Goal: Task Accomplishment & Management: Manage account settings

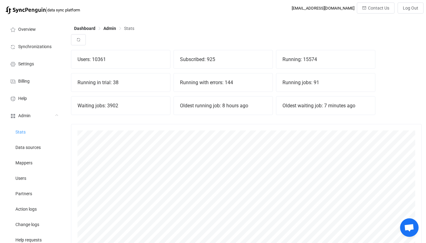
scroll to position [136, 350]
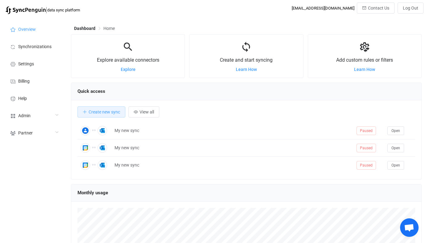
click at [43, 112] on div "Admin" at bounding box center [34, 115] width 62 height 17
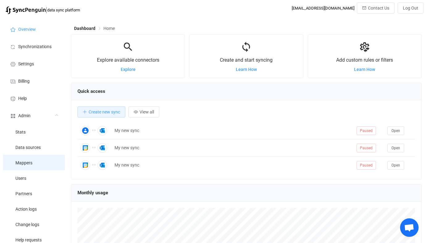
click at [42, 167] on li "Mappers" at bounding box center [34, 162] width 62 height 15
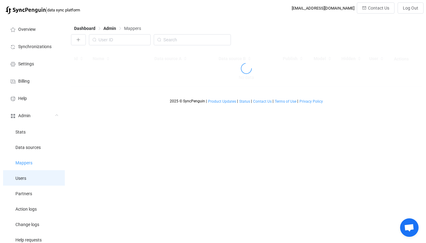
click at [43, 178] on li "Users" at bounding box center [34, 177] width 62 height 15
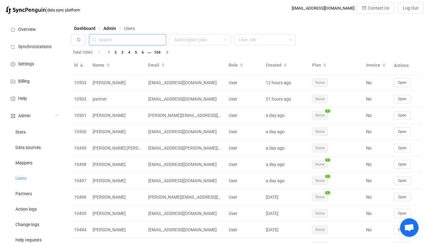
click at [128, 37] on input "text" at bounding box center [127, 39] width 77 height 11
paste input "systems@groups.cenet.edu.au"
type input "systems@groups.cenet.edu.au"
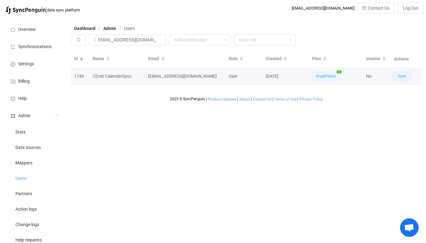
scroll to position [0, 0]
click at [404, 79] on button "Open" at bounding box center [402, 76] width 17 height 9
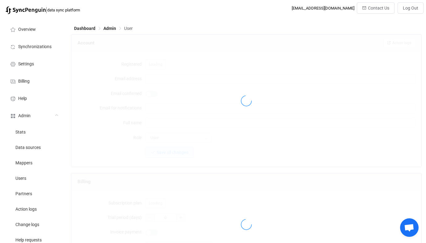
type input "systems@groups.cenet.edu.au"
type input "infrastructure@groups.cenet.edu.au"
type input "CEnet CalendarSync"
type input "14"
type input "14 days"
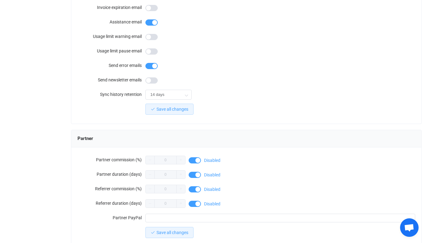
scroll to position [537, 0]
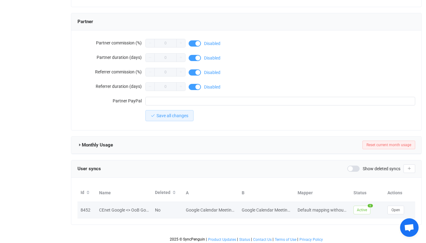
click at [397, 204] on td "Open" at bounding box center [399, 210] width 31 height 16
click at [390, 209] on button "Open" at bounding box center [395, 210] width 17 height 9
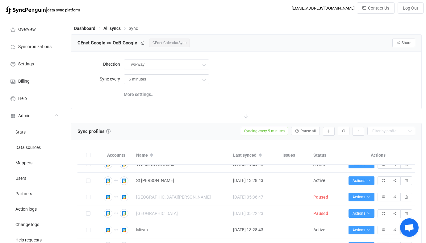
click at [174, 43] on span "CEnet CalendarSync" at bounding box center [169, 43] width 41 height 9
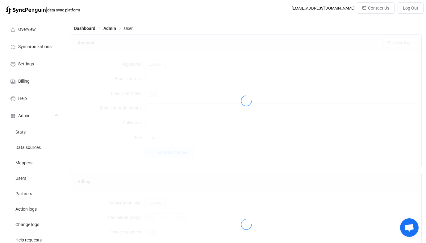
type input "systems@groups.cenet.edu.au"
type input "infrastructure@groups.cenet.edu.au"
type input "CEnet CalendarSync"
type input "14"
type input "14 days"
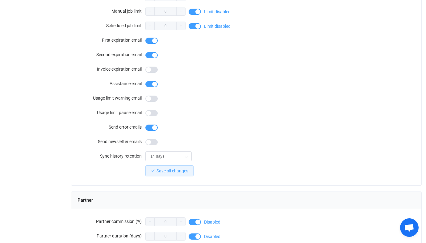
scroll to position [537, 0]
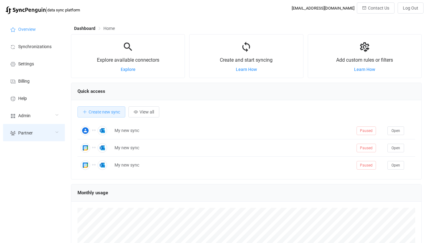
scroll to position [120, 350]
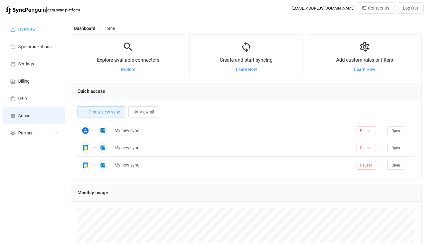
click at [31, 123] on div "Admin" at bounding box center [34, 115] width 62 height 17
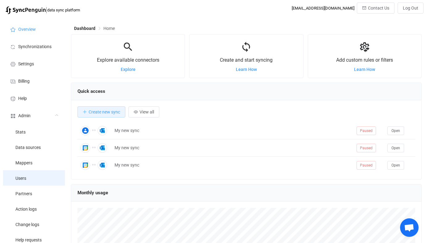
click at [33, 175] on li "Users" at bounding box center [34, 177] width 62 height 15
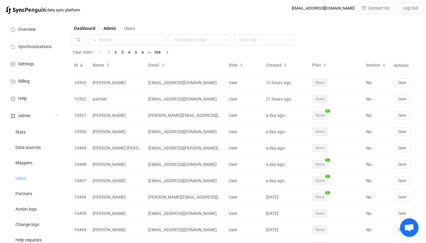
click at [142, 28] on div "Dashboard Admin Users" at bounding box center [246, 29] width 350 height 9
click at [142, 41] on input "text" at bounding box center [127, 39] width 77 height 11
paste input "[EMAIL_ADDRESS][DOMAIN_NAME]"
type input "[EMAIL_ADDRESS][DOMAIN_NAME]"
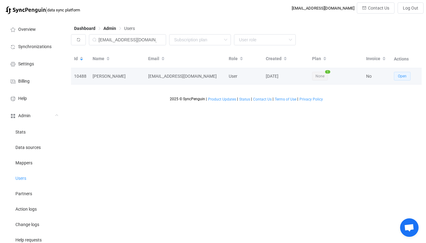
click at [399, 76] on span "Open" at bounding box center [402, 76] width 9 height 4
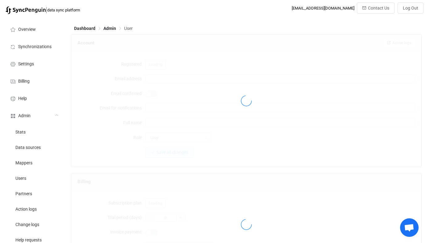
type input "[EMAIL_ADDRESS][DOMAIN_NAME]"
type input "[PERSON_NAME]"
type input "14"
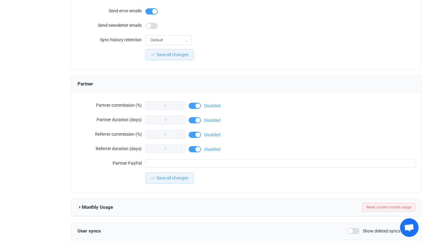
scroll to position [537, 0]
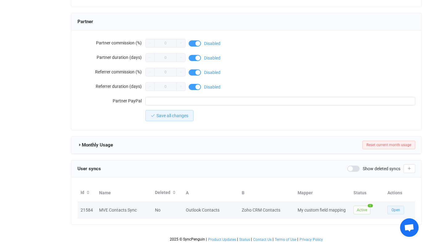
click at [392, 209] on span "Open" at bounding box center [395, 210] width 9 height 4
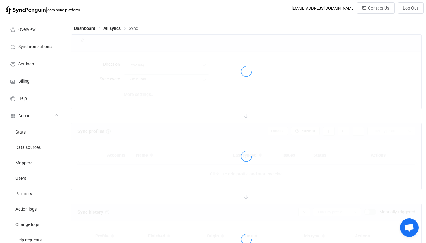
type input "Zoho CRM → Outlook"
type input "10 minutes"
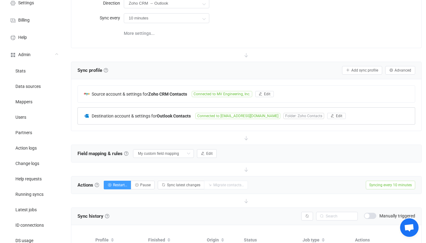
scroll to position [61, 0]
click at [207, 115] on span "Connected to [EMAIL_ADDRESS][DOMAIN_NAME]" at bounding box center [237, 116] width 85 height 6
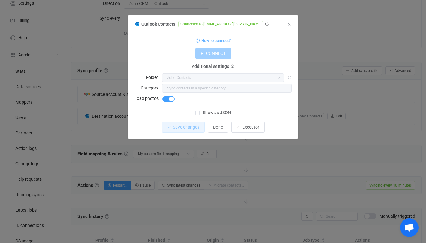
click at [231, 162] on div "Outlook Contacts Connected to [EMAIL_ADDRESS][DOMAIN_NAME] 1 { { "connectionTyp…" at bounding box center [213, 121] width 426 height 243
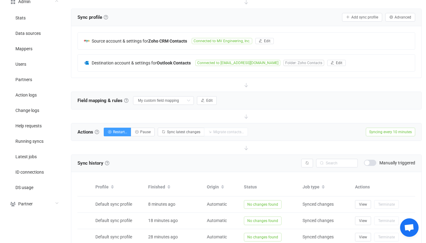
scroll to position [117, 0]
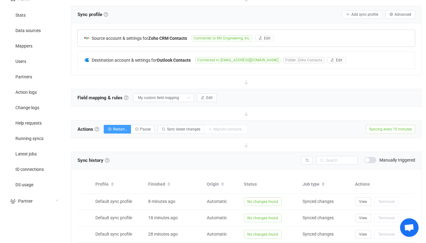
click at [152, 39] on b "Zoho CRM Contacts" at bounding box center [167, 38] width 39 height 5
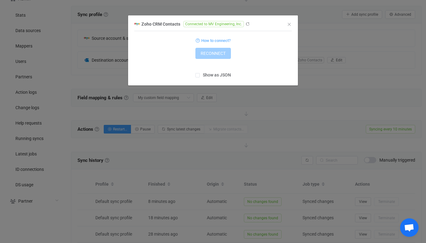
click at [243, 126] on div "Zoho CRM Contacts Connected to MV Engineering, Inc. 1 { { "refreshToken": "***"…" at bounding box center [213, 121] width 426 height 243
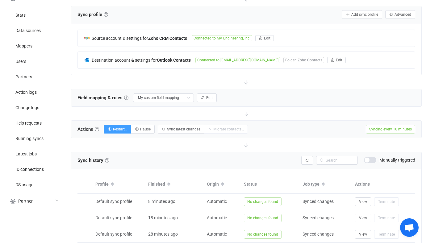
scroll to position [0, 0]
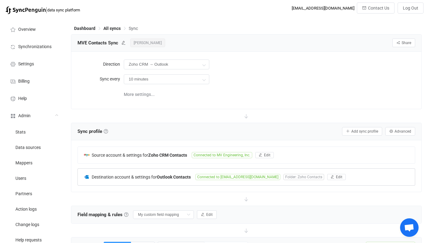
click at [147, 172] on div "Destination account & settings for Outlook Contacts Connected to [EMAIL_ADDRESS…" at bounding box center [246, 177] width 337 height 17
